Goal: Information Seeking & Learning: Understand process/instructions

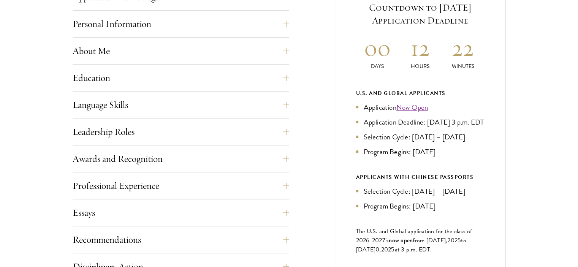
scroll to position [349, 0]
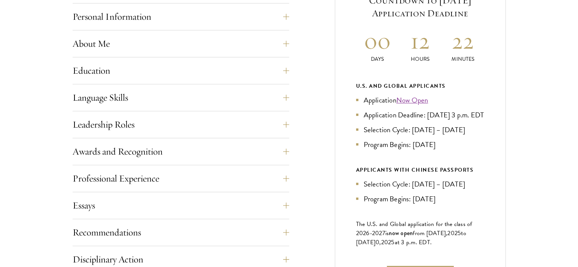
click at [89, 195] on div "Application Home Page The online application form must be completed in English.…" at bounding box center [181, 194] width 216 height 427
click at [94, 202] on button "Essays" at bounding box center [186, 205] width 216 height 18
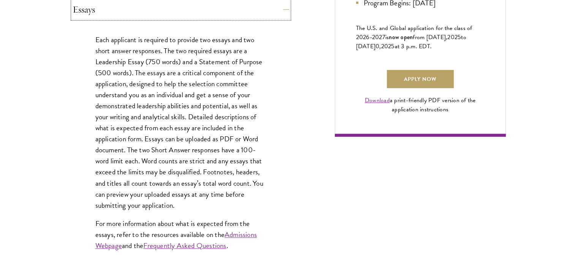
scroll to position [608, 0]
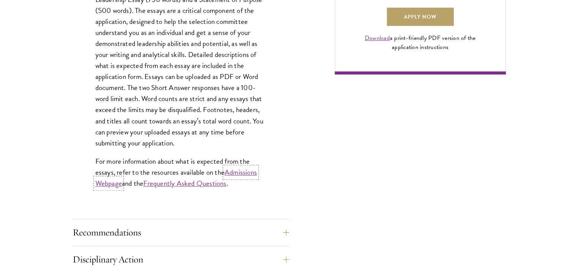
click at [239, 170] on link "Admissions Webpage" at bounding box center [175, 178] width 161 height 22
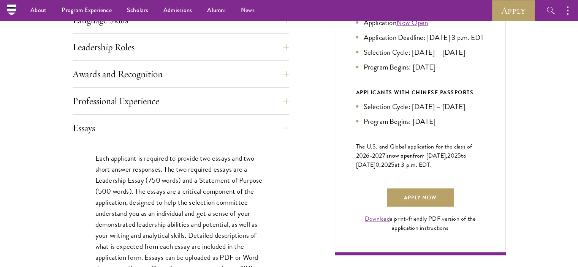
scroll to position [425, 0]
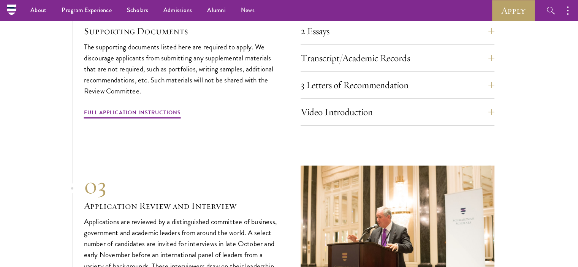
scroll to position [2521, 0]
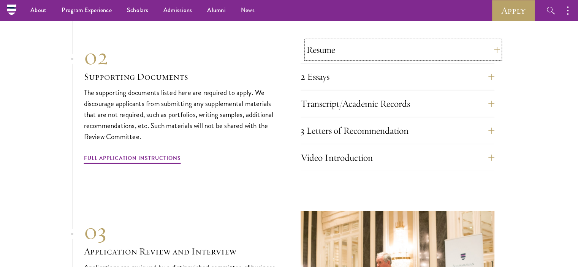
click at [333, 48] on button "Resume" at bounding box center [403, 50] width 194 height 18
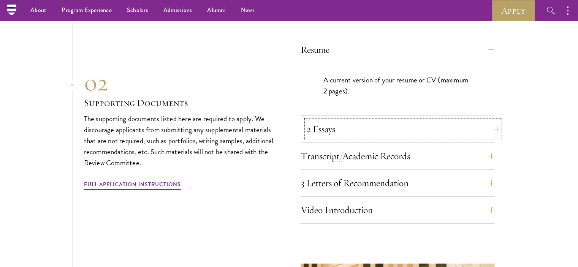
click at [327, 120] on button "2 Essays" at bounding box center [403, 129] width 194 height 18
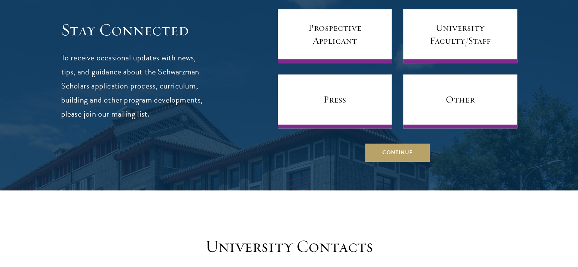
scroll to position [3281, 0]
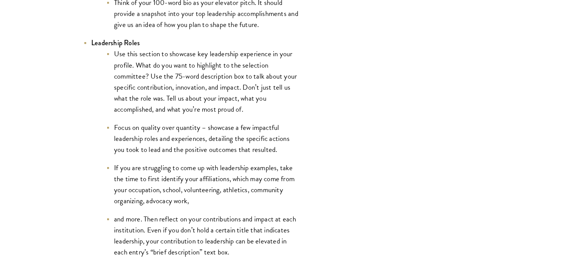
scroll to position [1655, 0]
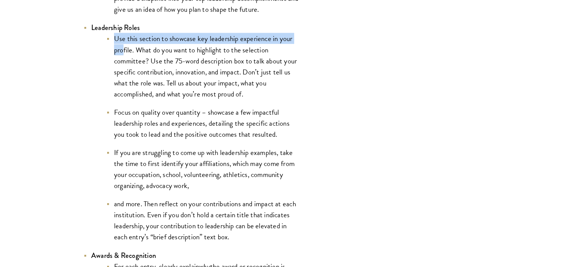
drag, startPoint x: 114, startPoint y: 38, endPoint x: 122, endPoint y: 53, distance: 17.3
click at [122, 53] on li "Use this section to showcase key leadership experience in your profile. What do…" at bounding box center [203, 66] width 194 height 66
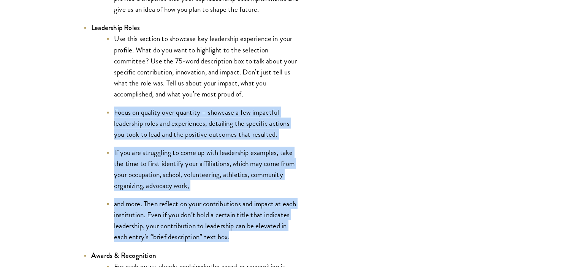
drag, startPoint x: 113, startPoint y: 112, endPoint x: 237, endPoint y: 237, distance: 176.4
click at [237, 237] on ul "Use this section to showcase key leadership experience in your profile. What do…" at bounding box center [195, 137] width 209 height 209
copy ul "Focus on quality over quantity – showcase a few impactful leadership roles and …"
